Goal: Use online tool/utility: Utilize a website feature to perform a specific function

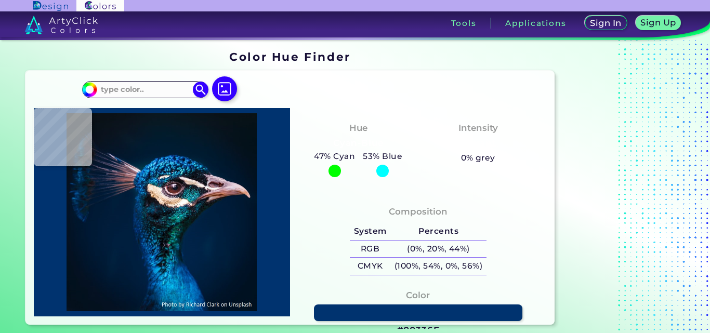
type input "#000000"
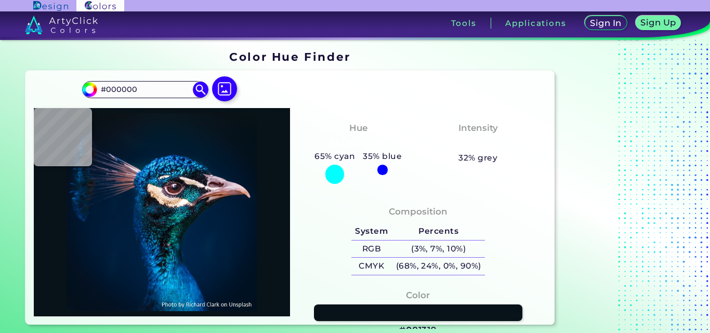
type input "#081319"
type input "#09131c"
type input "#09131C"
type input "#0b141b"
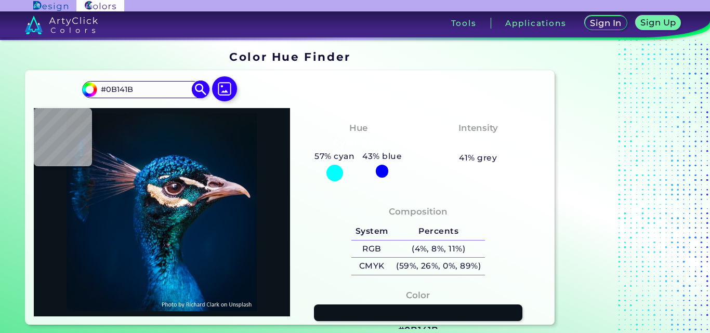
click at [147, 96] on input "#0B141B" at bounding box center [145, 90] width 97 height 14
paste input "BFECAC"
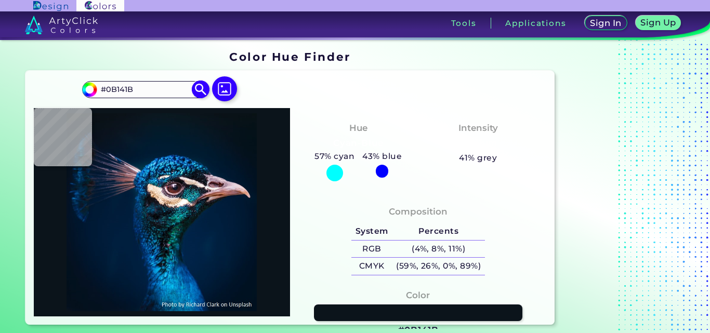
type input "#BFECAC"
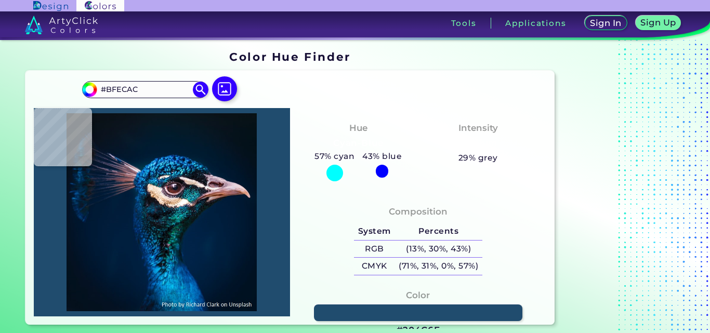
type input "#204c6e"
type input "#204C6E"
type input "#156c8b"
type input "#156C8B"
type input "#1b62b9"
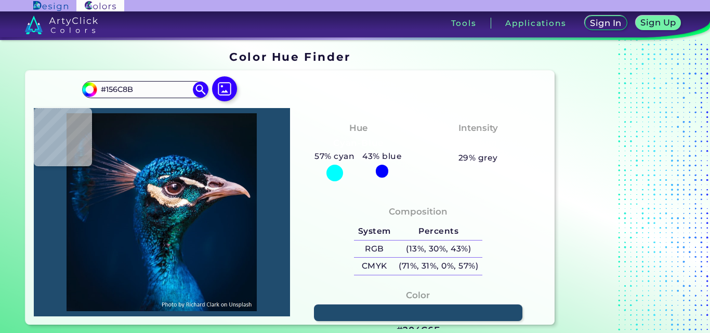
type input "#1B62B9"
type input "#001c31"
type input "#001C31"
type input "#001b2e"
type input "#001B2E"
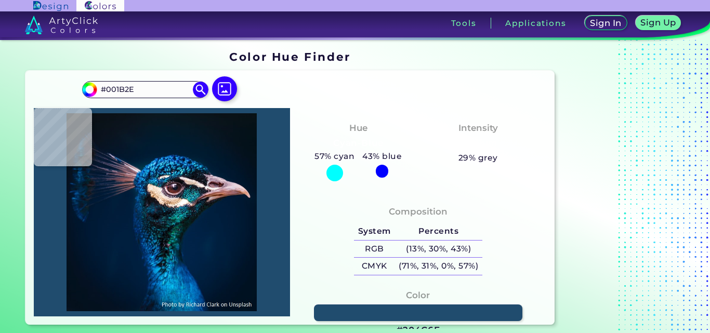
type input "#04192a"
type input "#04192A"
type input "#051826"
type input "#061721"
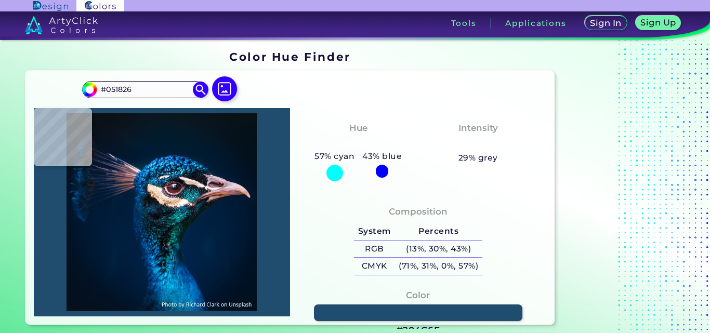
type input "#061721"
type input "#081621"
type input "#08161f"
type input "#08161F"
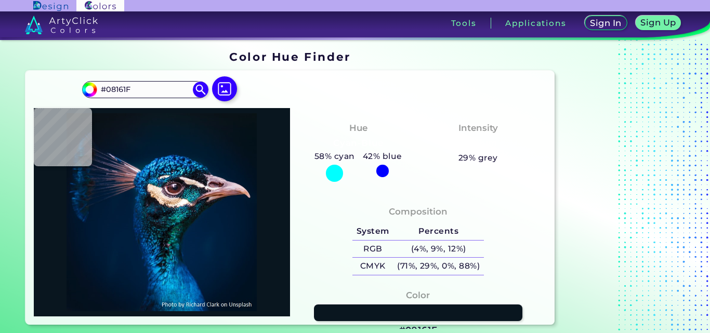
type input "#09161f"
type input "#09161F"
type input "#0a141d"
type input "#0A141D"
type input "#0a141b"
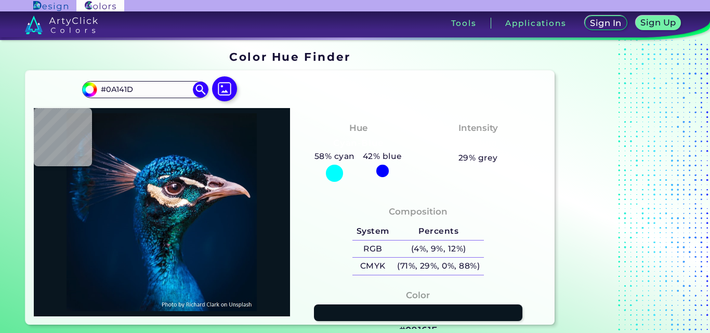
type input "#0A141B"
type input "#0a151b"
type input "#0A151B"
type input "#0a131a"
type input "#0A131A"
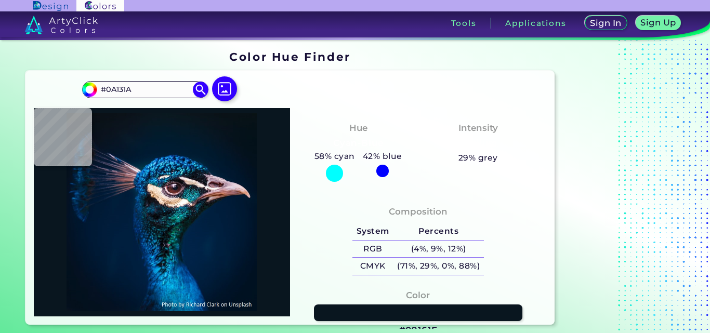
type input "#0b141b"
click at [175, 94] on input "#0B141B" at bounding box center [145, 90] width 97 height 14
paste input "#BFECAC"
type input "##BFECAC"
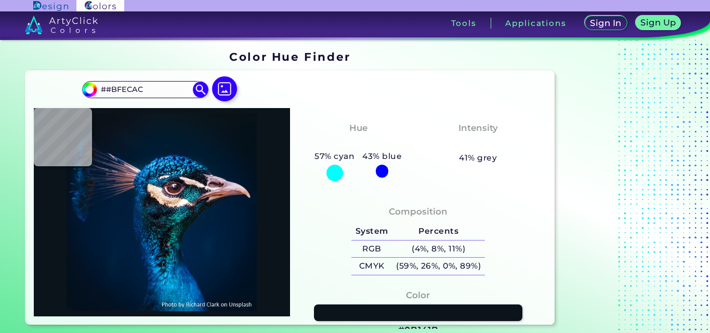
type input "#09abe7"
type input "#09ABE7"
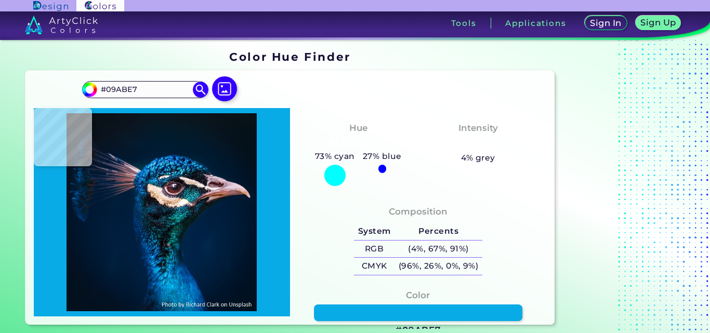
type input "#69d3fb"
type input "#69D3FB"
type input "#011c31"
type input "#011C31"
type input "#061926"
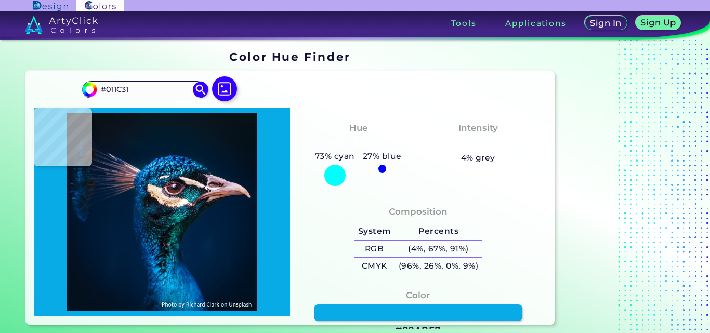
type input "#061926"
type input "#0a1720"
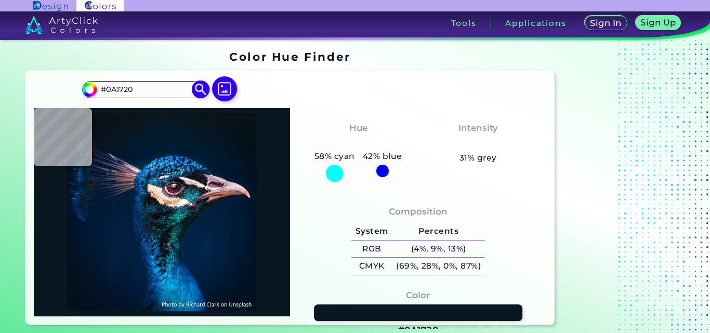
click at [133, 87] on input "#0A1720" at bounding box center [145, 90] width 97 height 14
paste input "#BFECAC"
click at [110, 87] on input "##BFECAC" at bounding box center [145, 90] width 97 height 14
type input "#BFECAC"
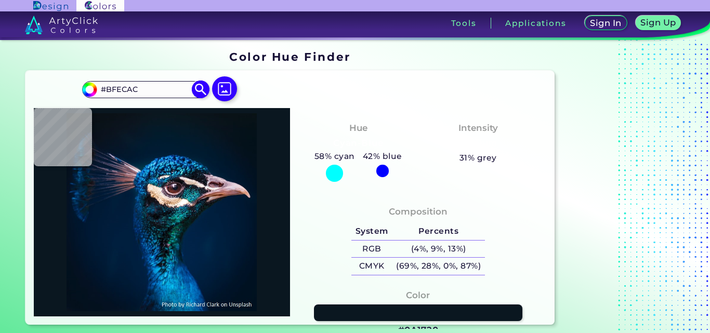
type input "#bfecac"
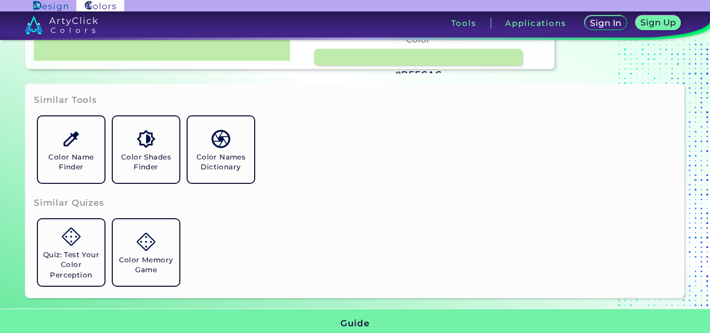
scroll to position [261, 0]
